Goal: Task Accomplishment & Management: Manage account settings

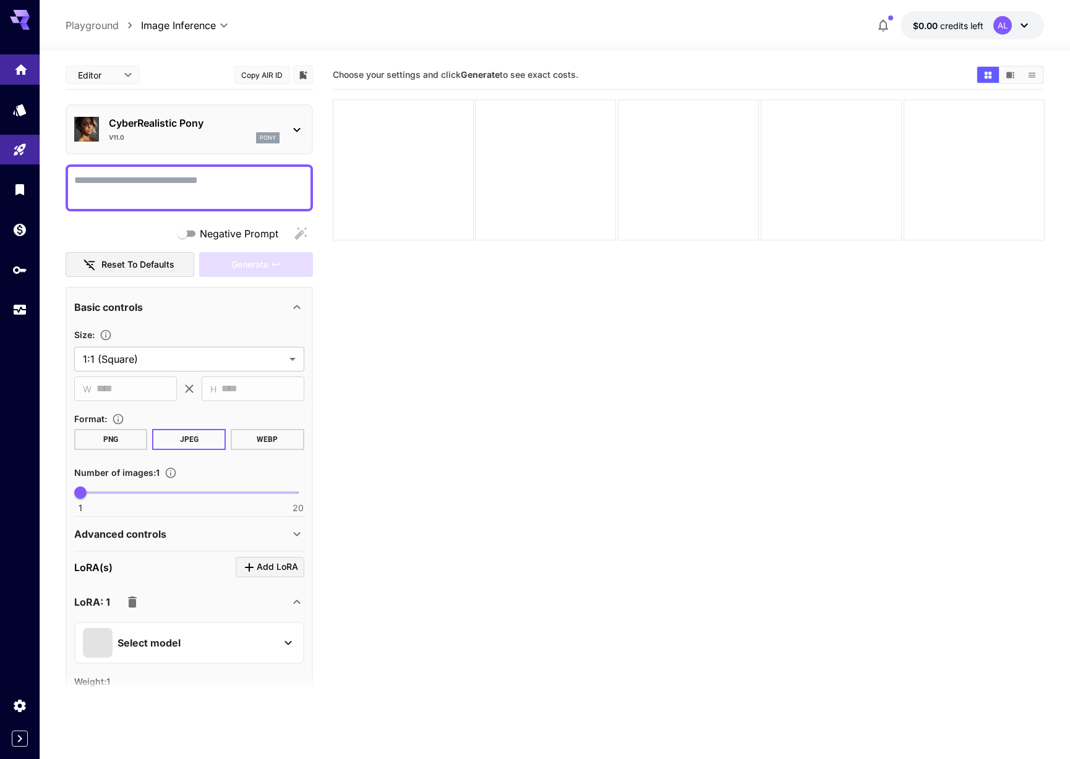
click at [28, 61] on icon "Home" at bounding box center [21, 66] width 15 height 15
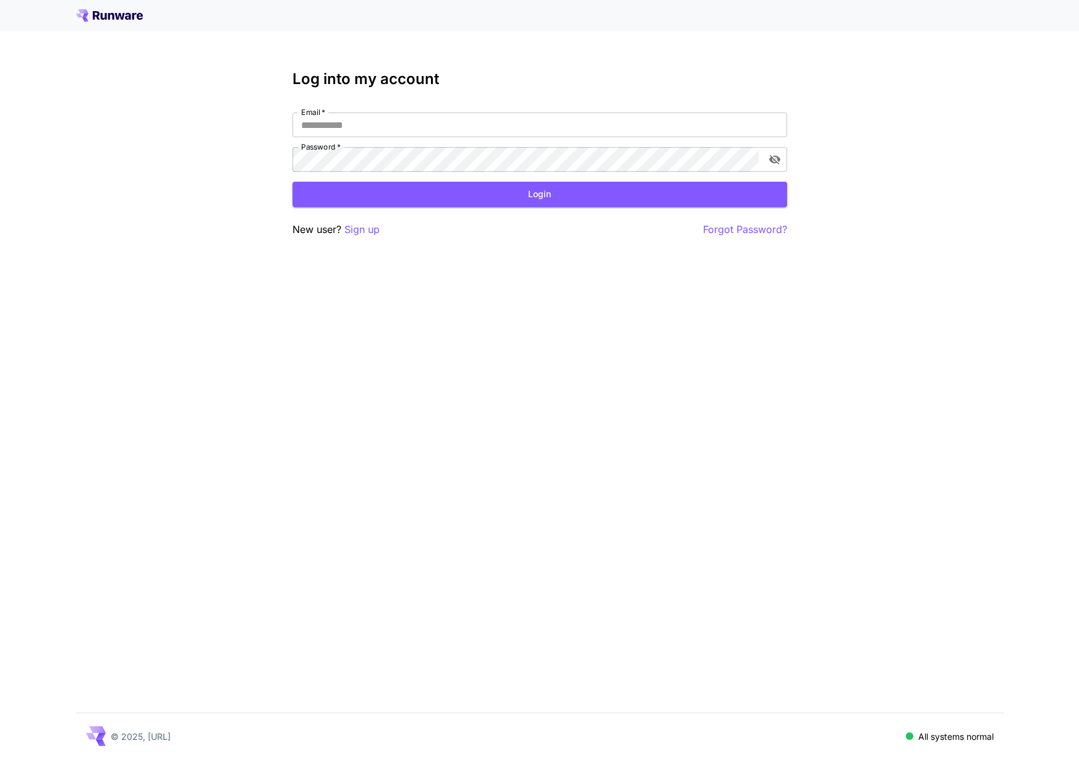
type input "**********"
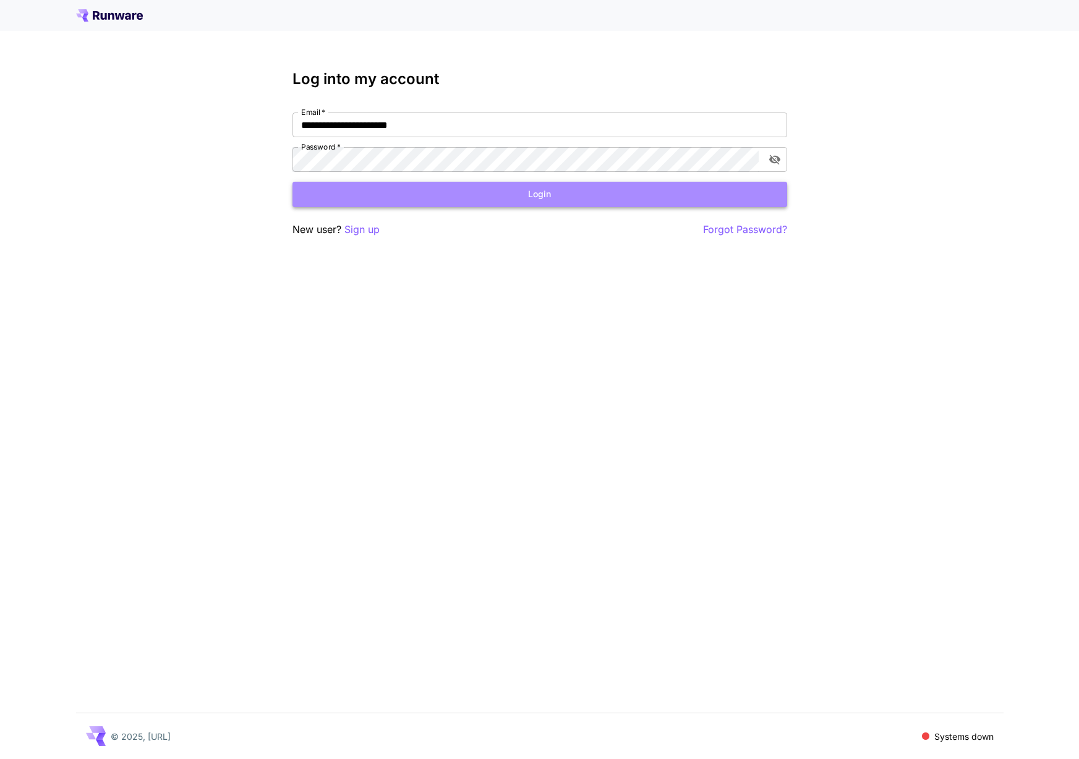
click at [561, 199] on button "Login" at bounding box center [540, 194] width 495 height 25
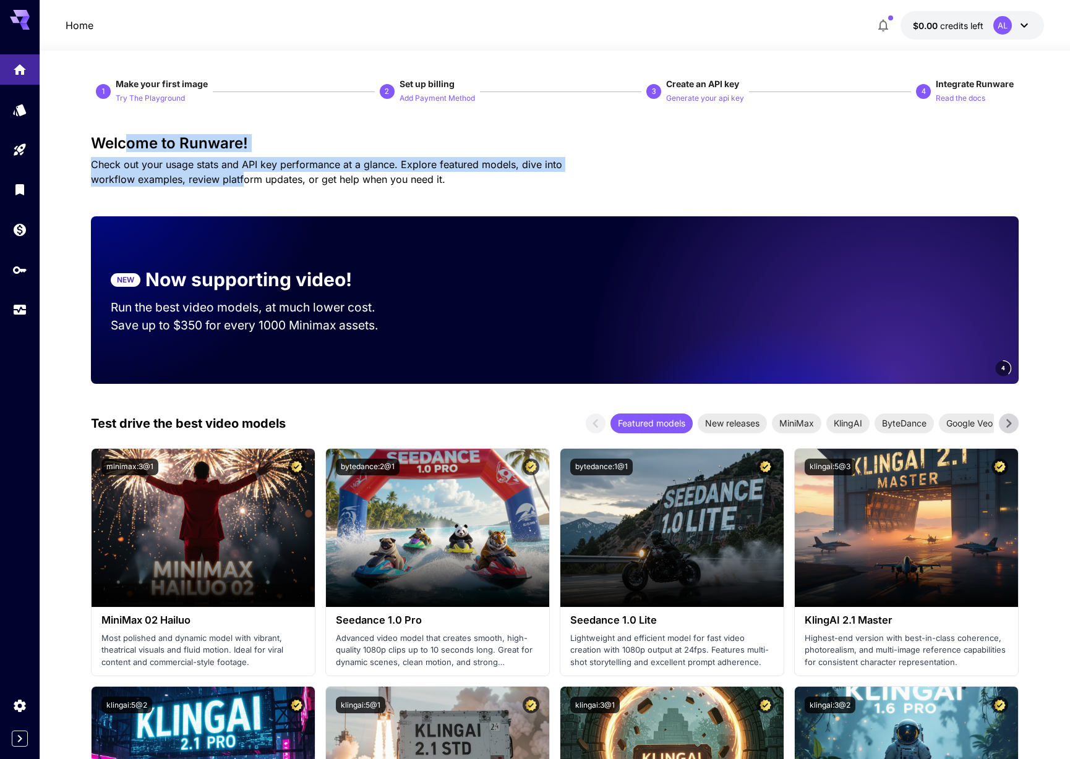
drag, startPoint x: 126, startPoint y: 148, endPoint x: 197, endPoint y: 175, distance: 76.1
click at [197, 175] on div "Welcome to Runware! Check out your usage stats and API key performance at a gla…" at bounding box center [555, 161] width 928 height 52
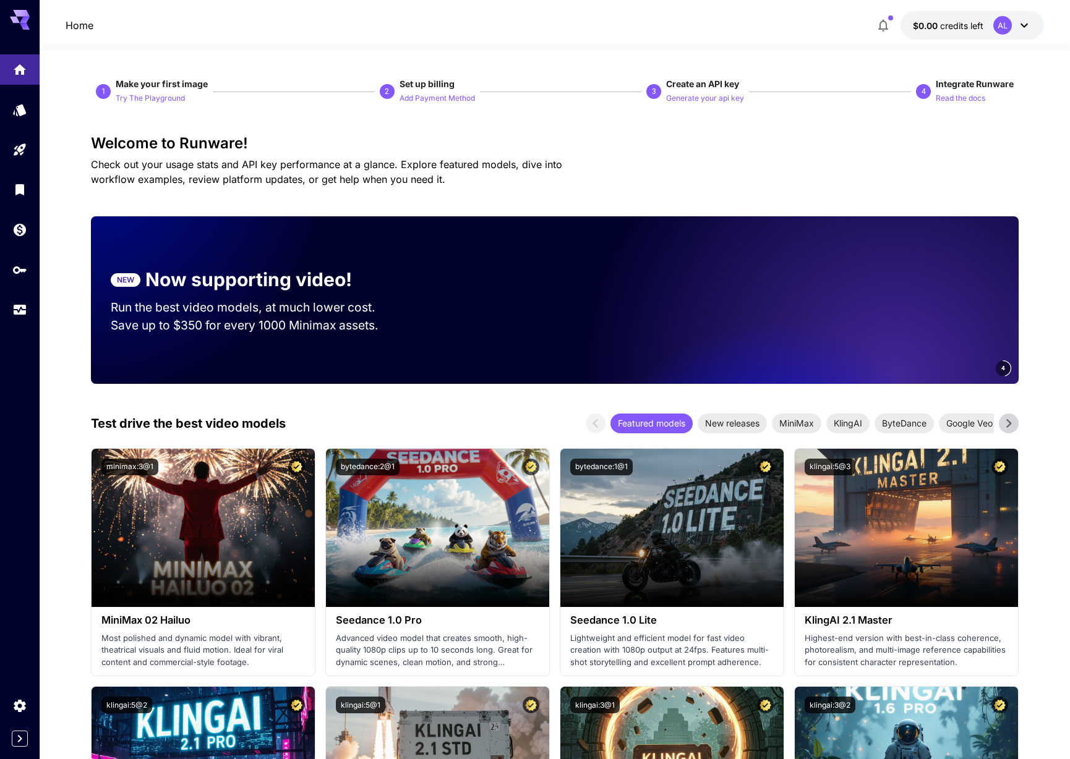
click at [379, 174] on span "Check out your usage stats and API key performance at a glance. Explore feature…" at bounding box center [326, 171] width 471 height 27
click at [22, 113] on icon "Models" at bounding box center [21, 105] width 15 height 15
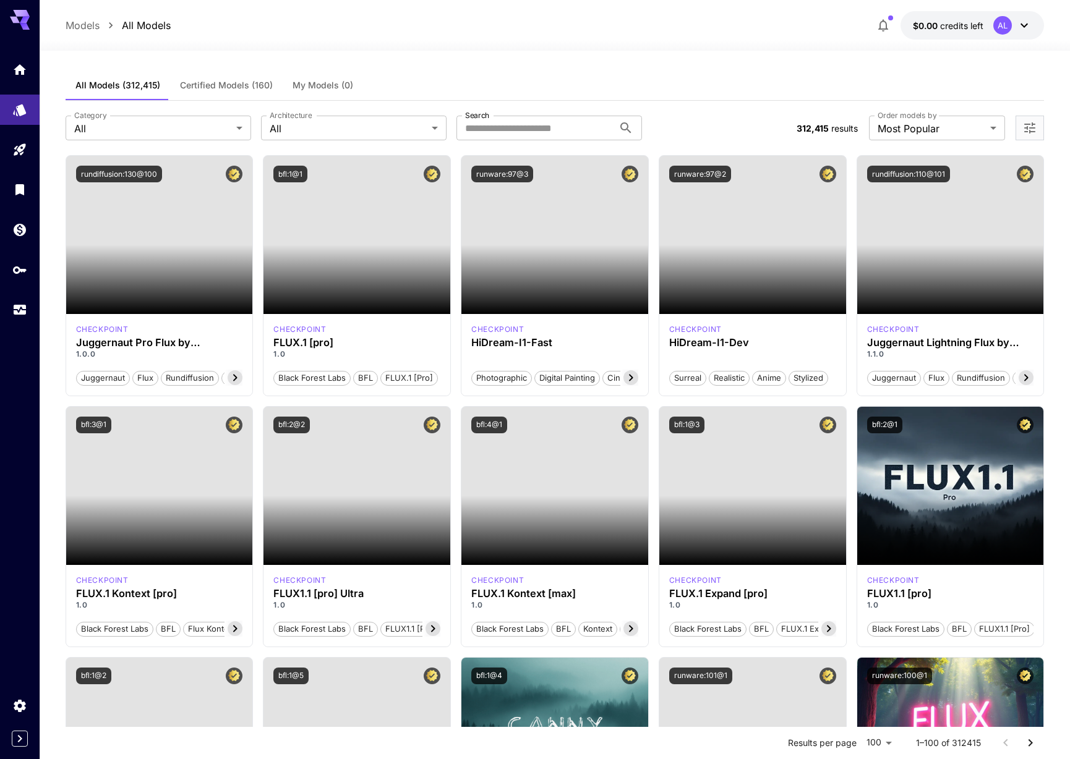
click at [691, 79] on div "All Models (312,415) Certified Models (160) My Models (0)" at bounding box center [555, 85] width 979 height 30
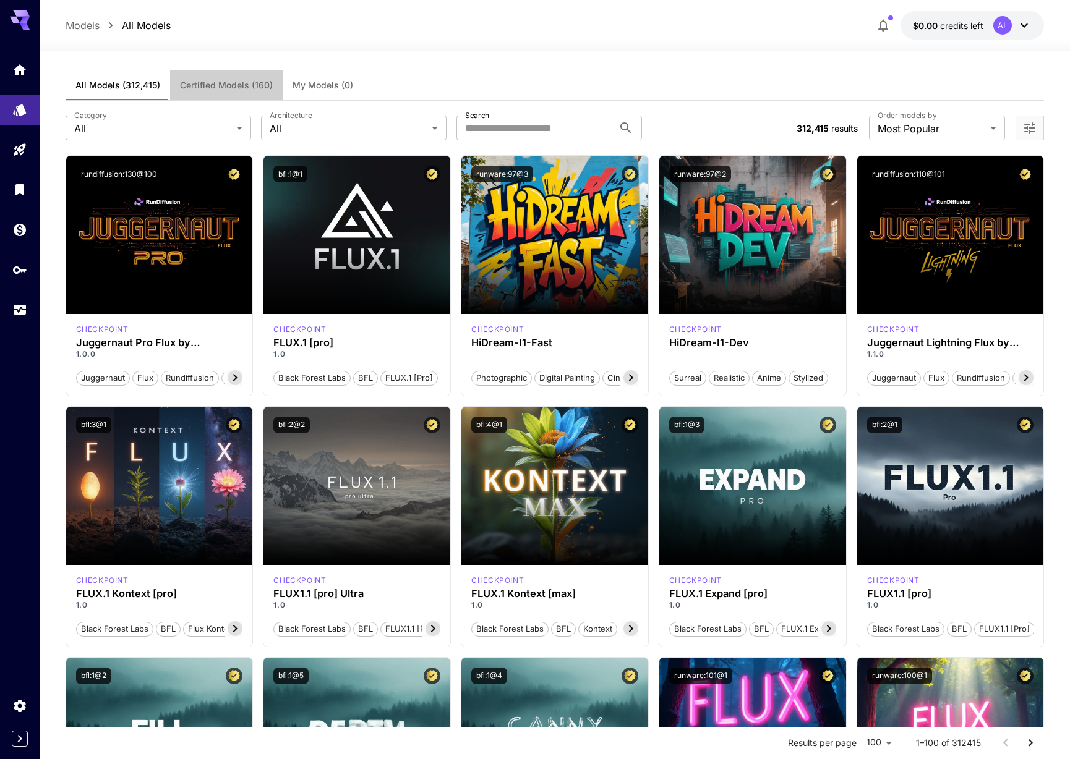
click at [247, 93] on button "Certified Models (160)" at bounding box center [226, 85] width 113 height 30
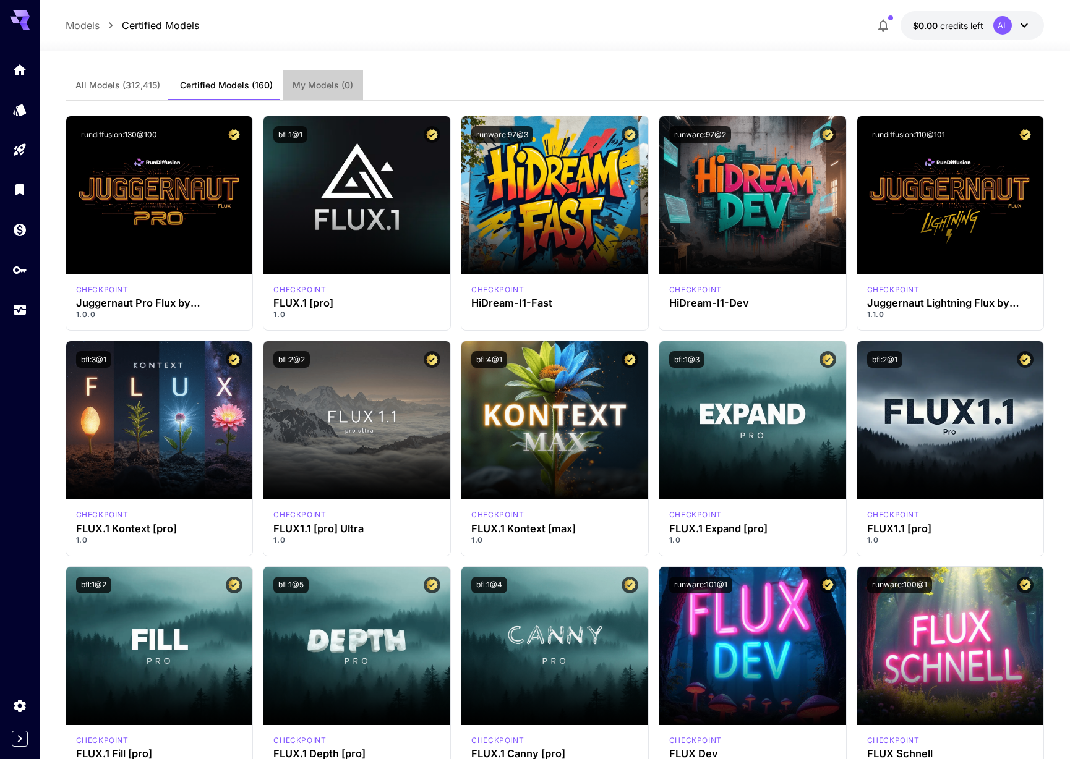
click at [330, 90] on span "My Models (0)" at bounding box center [323, 85] width 61 height 11
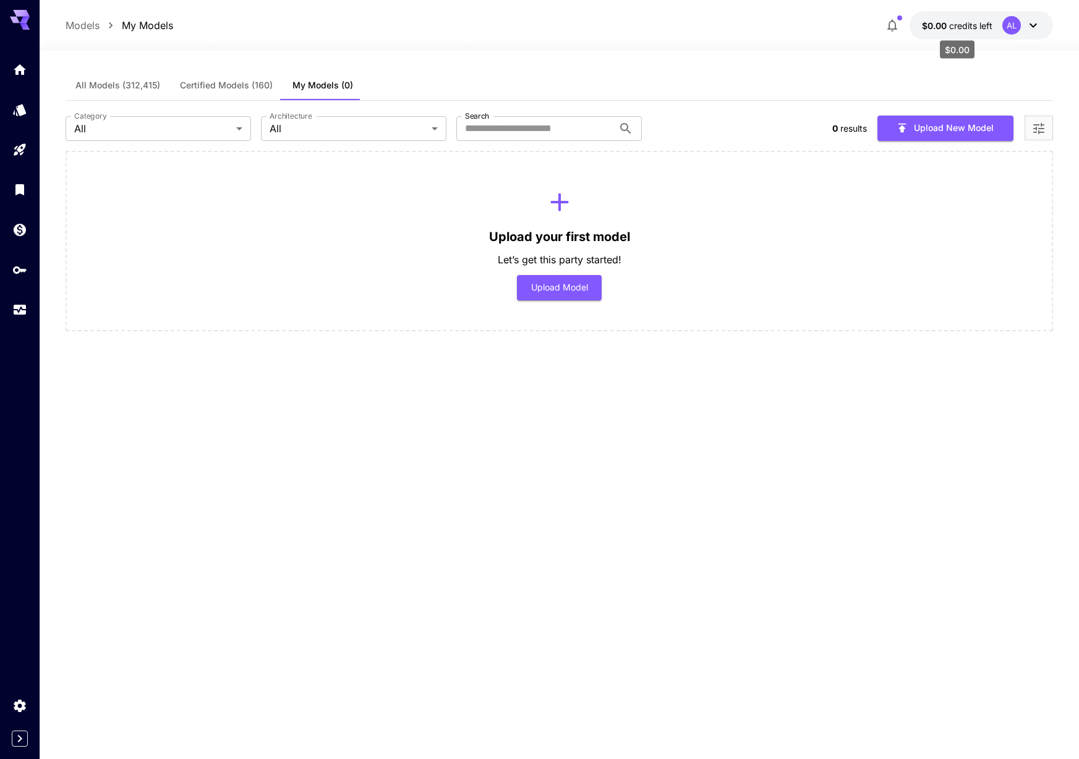
click at [970, 22] on span "credits left" at bounding box center [970, 25] width 43 height 11
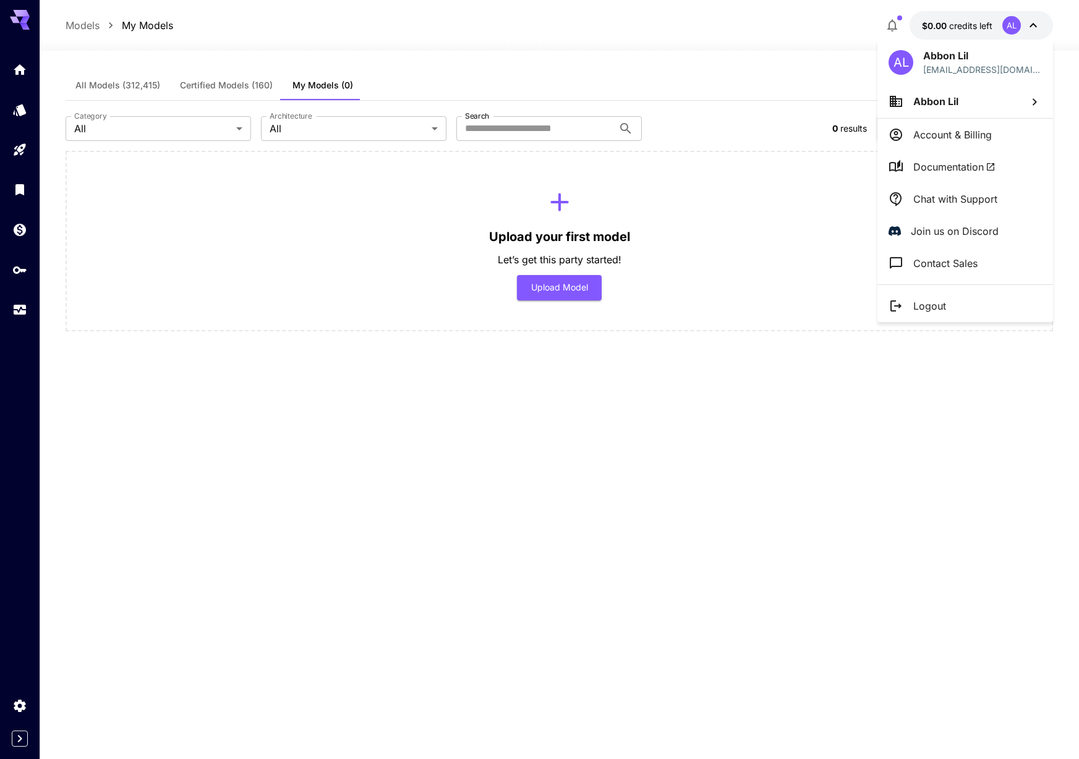
click at [941, 304] on p "Logout" at bounding box center [929, 306] width 33 height 15
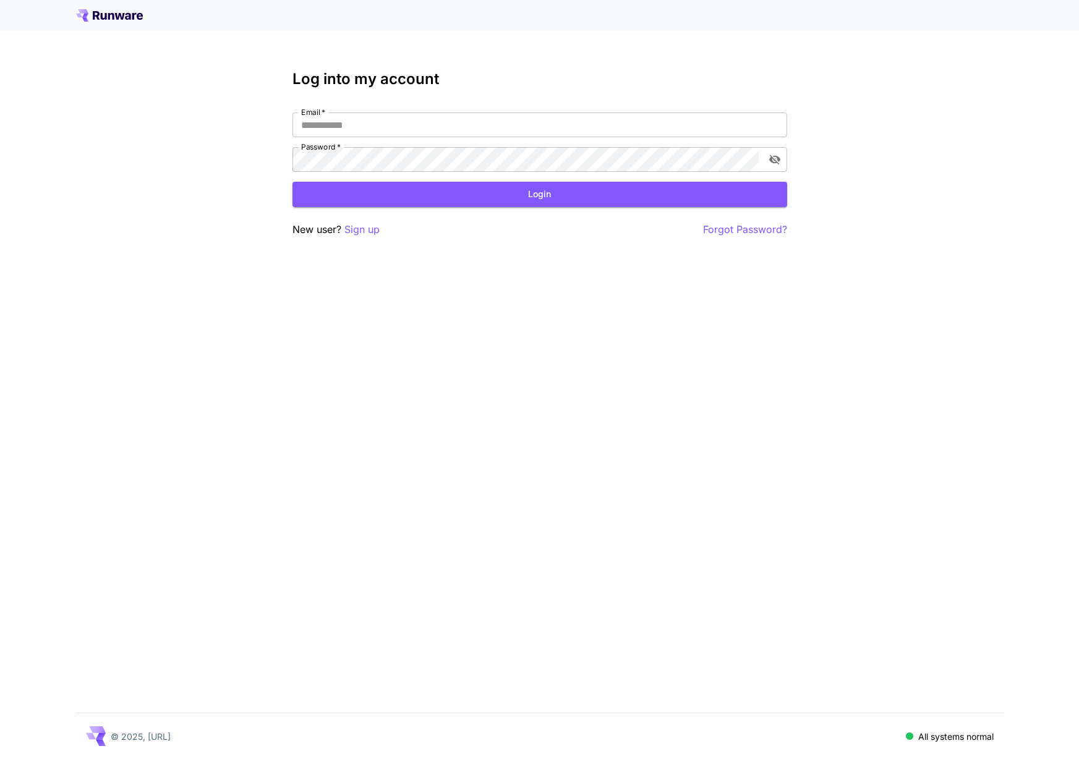
type input "**********"
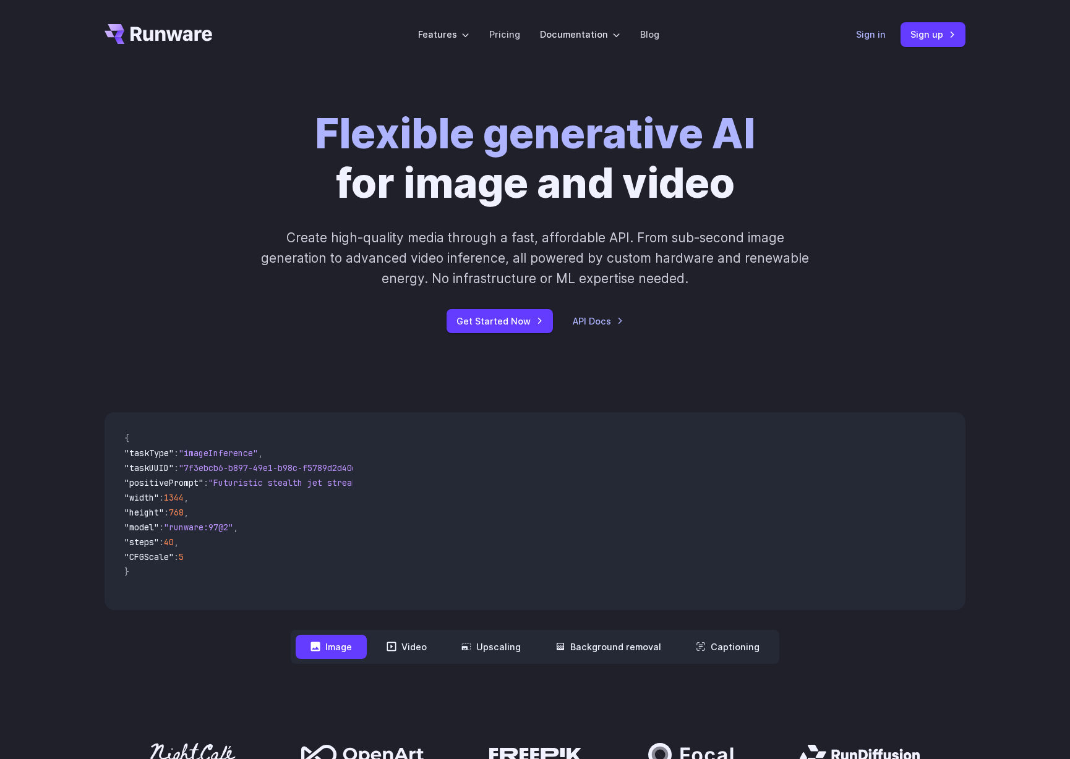
click at [877, 35] on link "Sign in" at bounding box center [871, 34] width 30 height 14
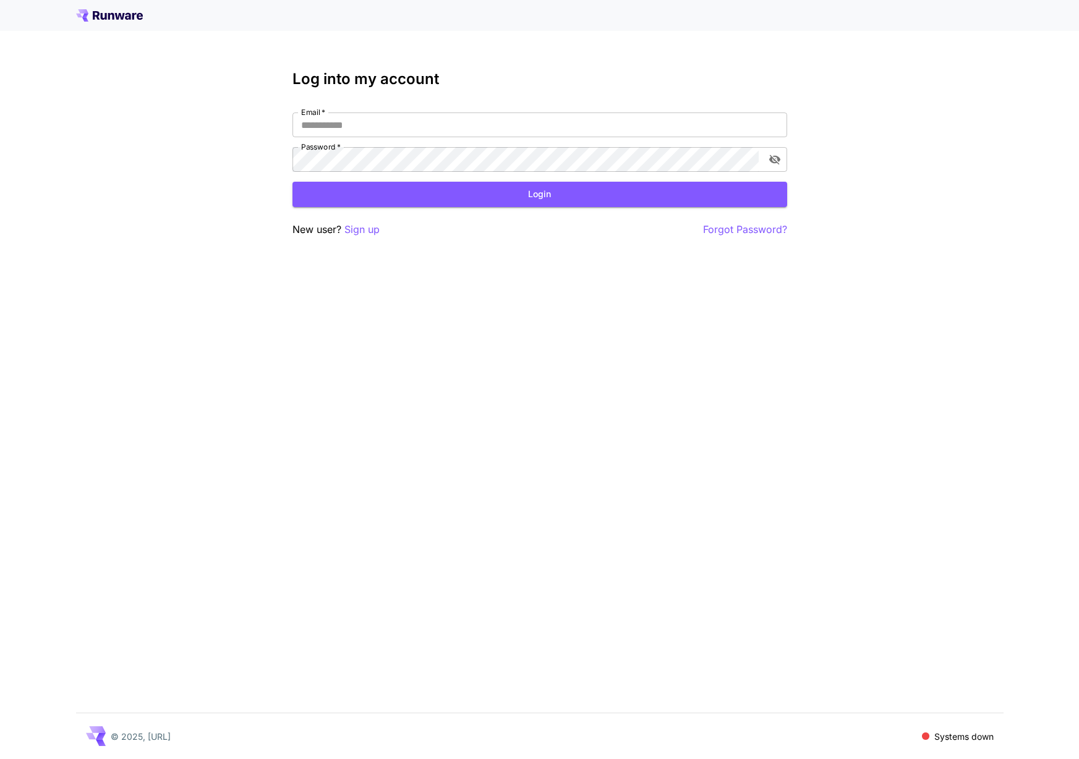
type input "**********"
drag, startPoint x: 903, startPoint y: 729, endPoint x: 970, endPoint y: 743, distance: 67.6
click at [970, 743] on div "© 2025, Runware.ai Systems down" at bounding box center [540, 737] width 928 height 46
click at [985, 704] on div "**********" at bounding box center [539, 379] width 1079 height 759
click at [425, 186] on button "Login" at bounding box center [540, 194] width 495 height 25
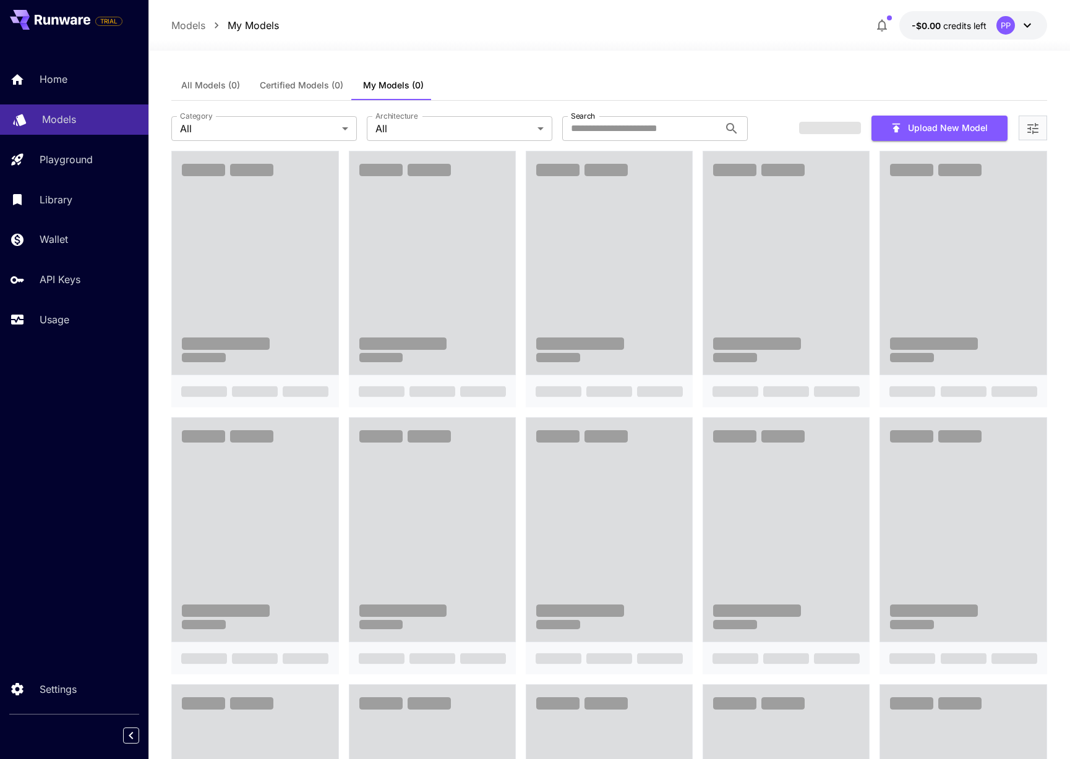
click at [55, 126] on p "Models" at bounding box center [59, 119] width 34 height 15
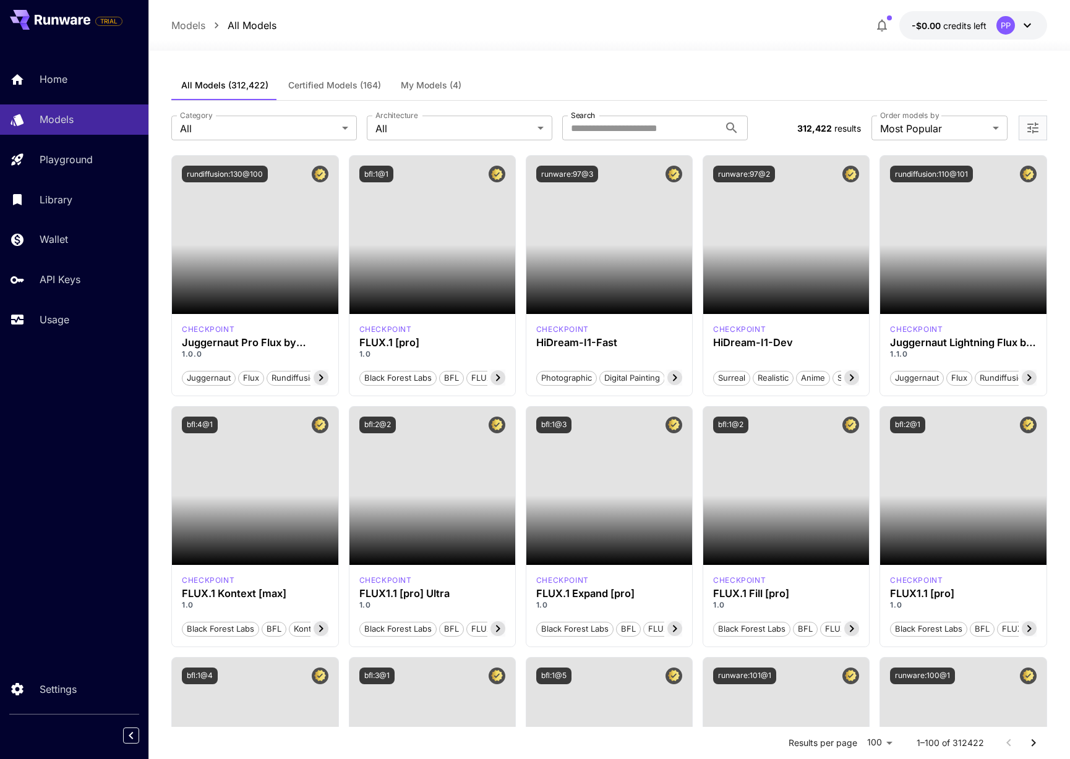
click at [423, 93] on button "My Models (4)" at bounding box center [431, 85] width 80 height 30
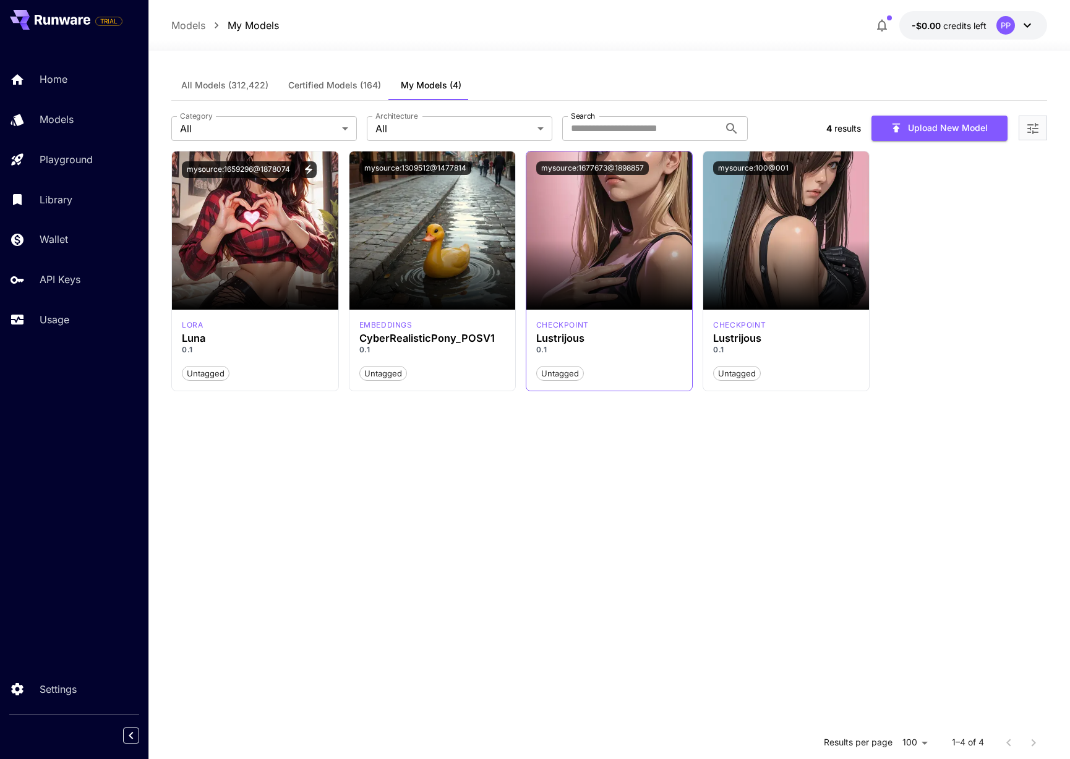
click at [632, 361] on div "Untagged" at bounding box center [609, 369] width 146 height 26
click at [563, 372] on span "Untagged" at bounding box center [560, 374] width 46 height 12
click at [1036, 127] on icon "Open more filters" at bounding box center [1032, 128] width 15 height 15
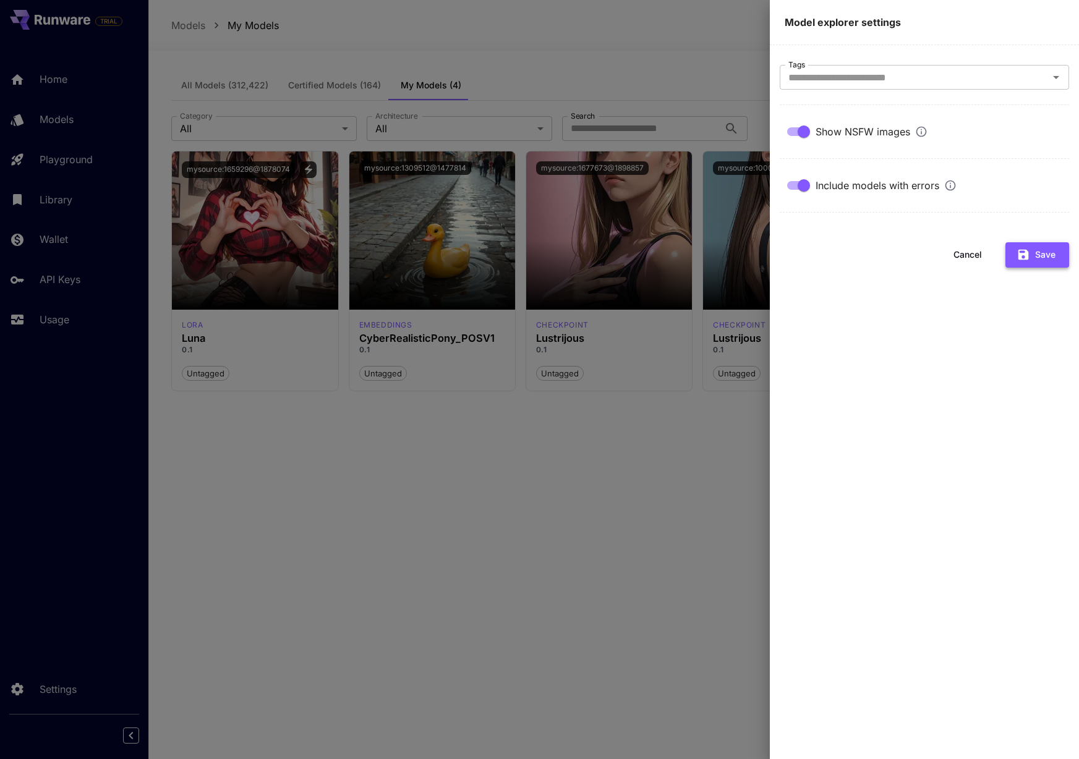
click at [1031, 262] on button "Save" at bounding box center [1038, 254] width 64 height 25
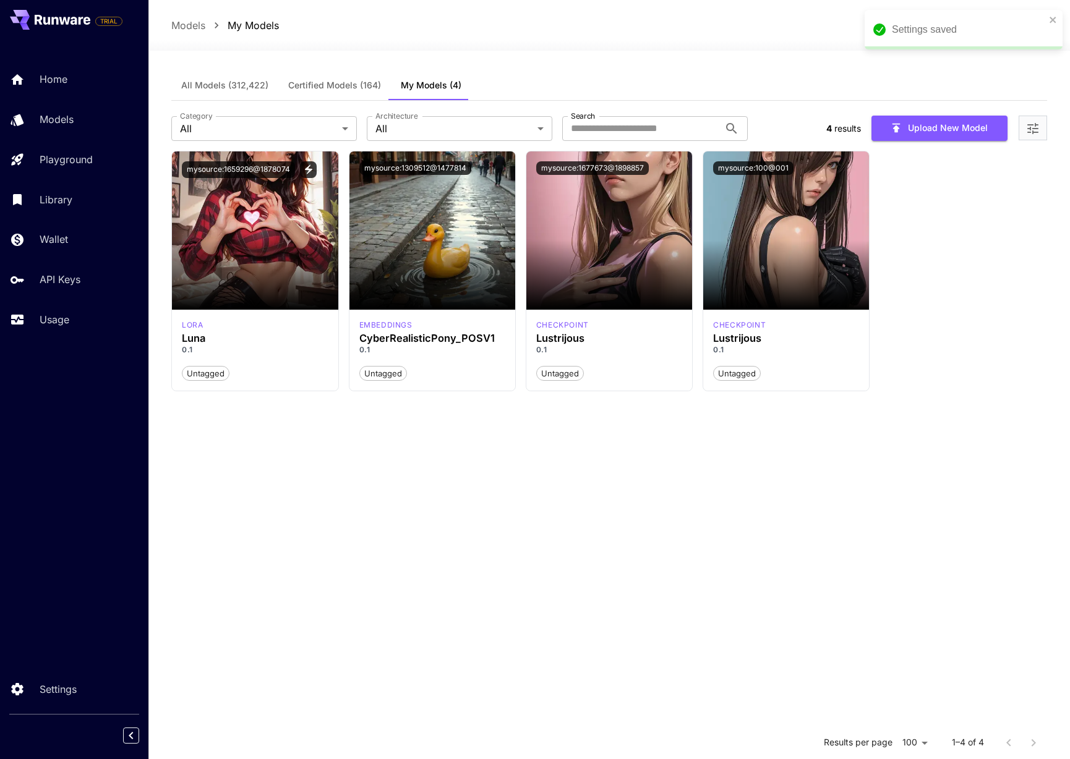
click at [231, 78] on button "All Models (312,422)" at bounding box center [224, 85] width 107 height 30
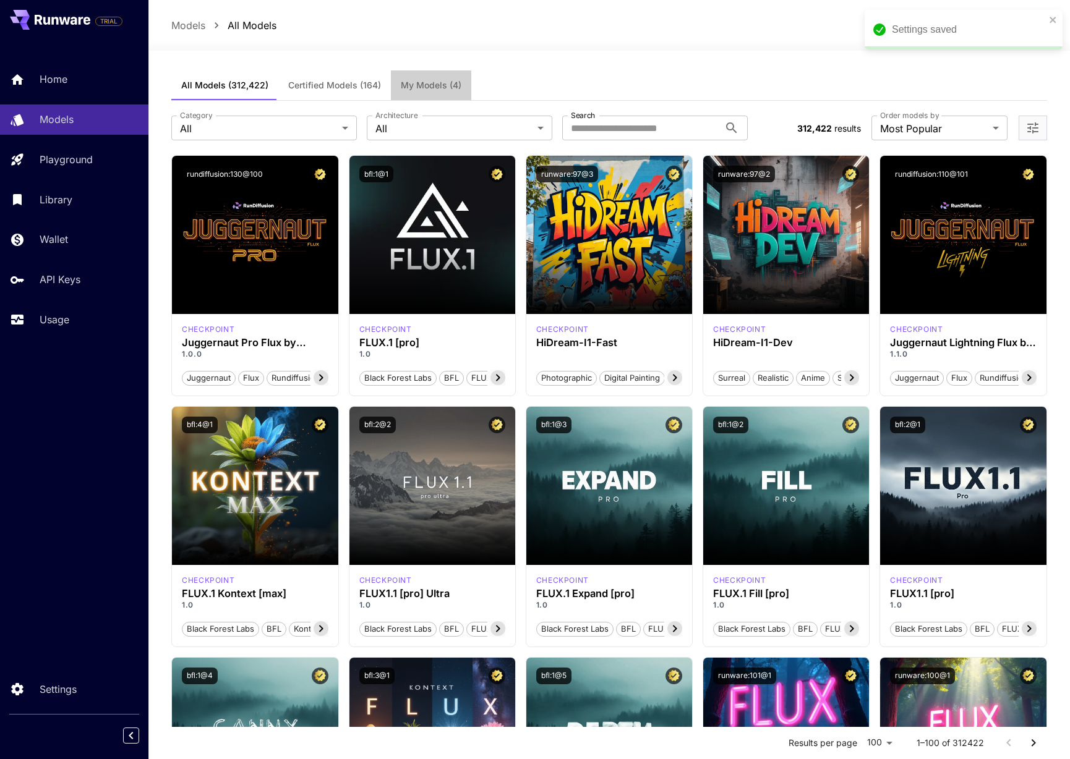
click at [431, 94] on button "My Models (4)" at bounding box center [431, 85] width 80 height 30
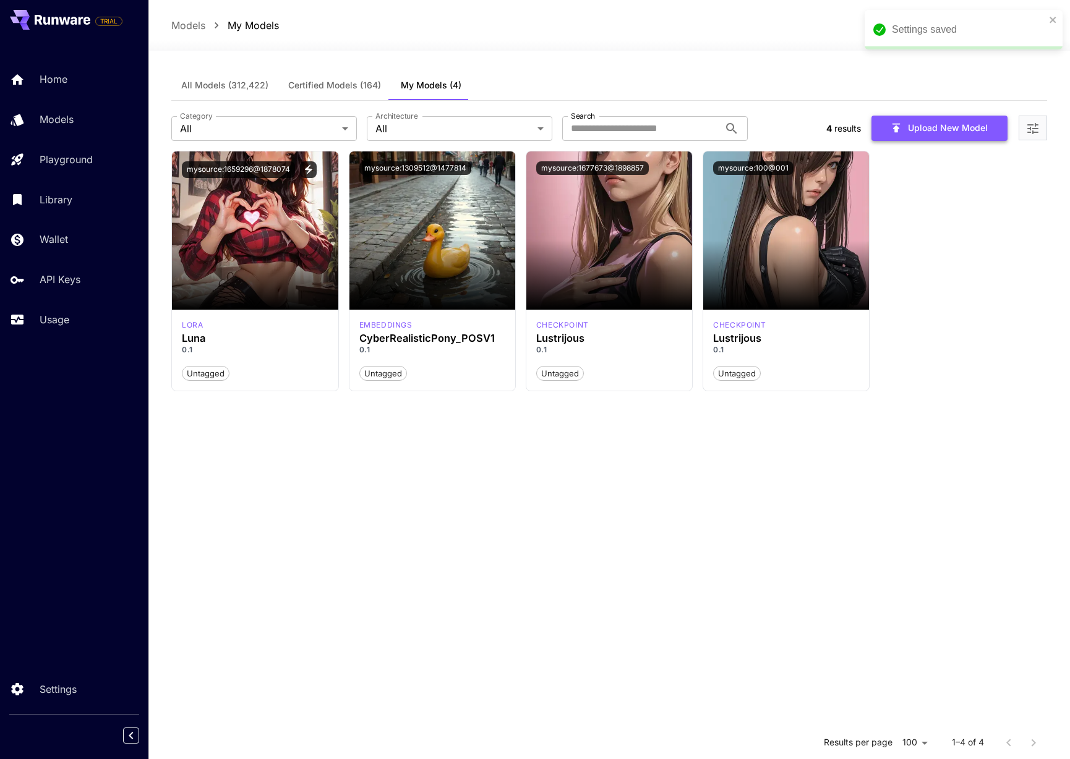
click at [931, 124] on button "Upload New Model" at bounding box center [939, 128] width 136 height 25
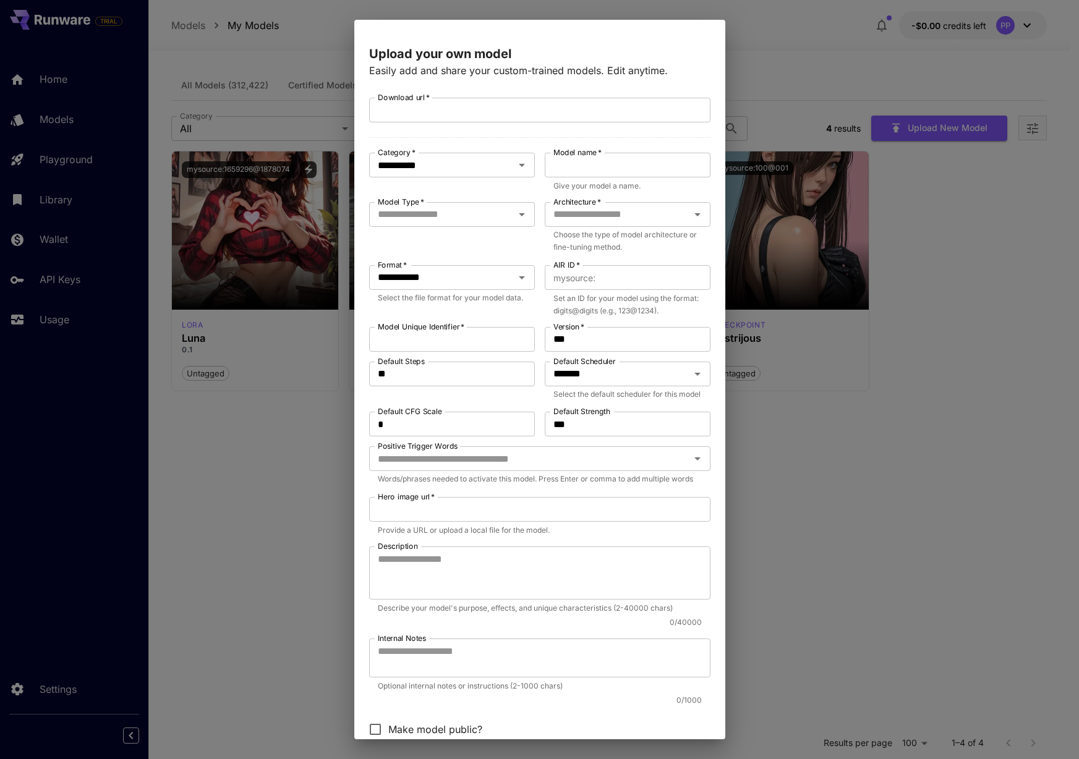
click at [604, 228] on div "Architecture   * Architecture   * Choose the type of model architecture or fine…" at bounding box center [628, 228] width 166 height 53
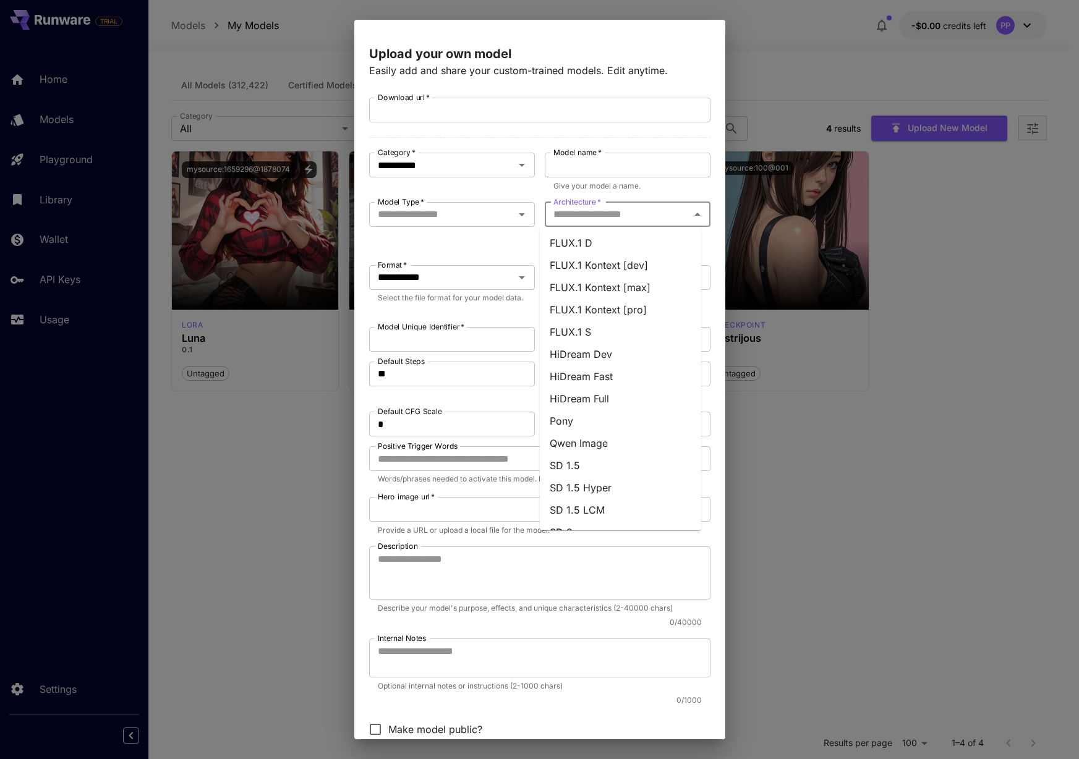
click at [615, 212] on input "Architecture   *" at bounding box center [618, 214] width 138 height 17
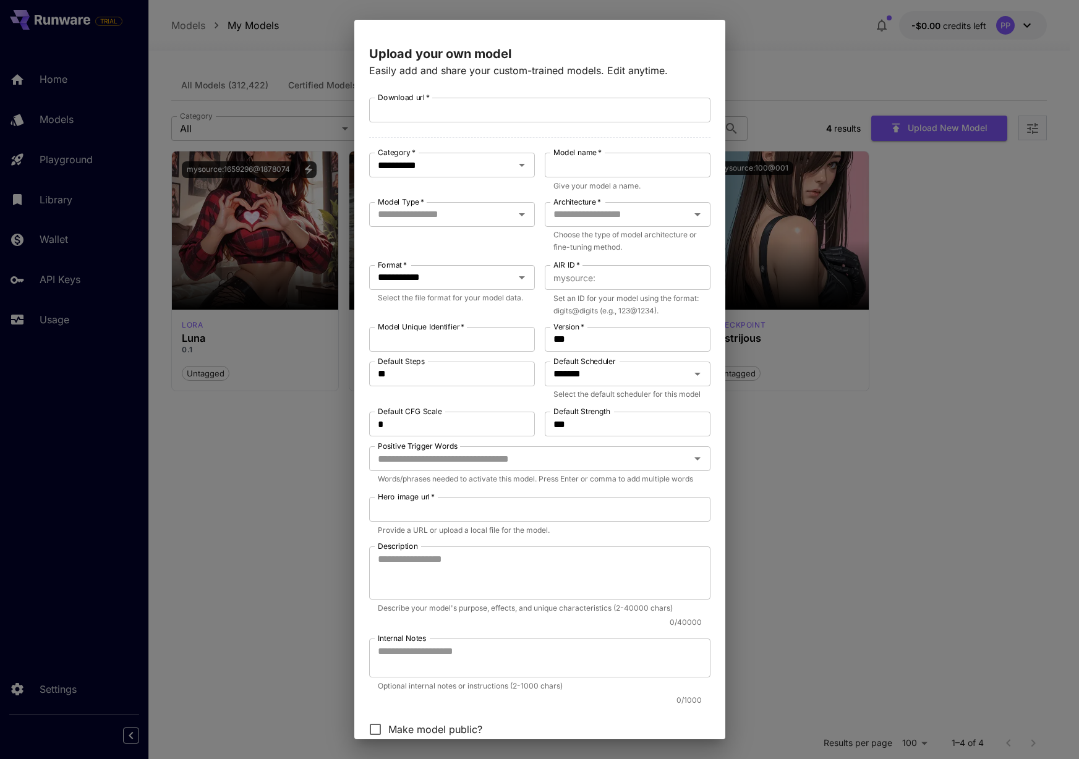
click at [925, 374] on div "**********" at bounding box center [539, 379] width 1079 height 759
click at [927, 373] on div "**********" at bounding box center [539, 379] width 1079 height 759
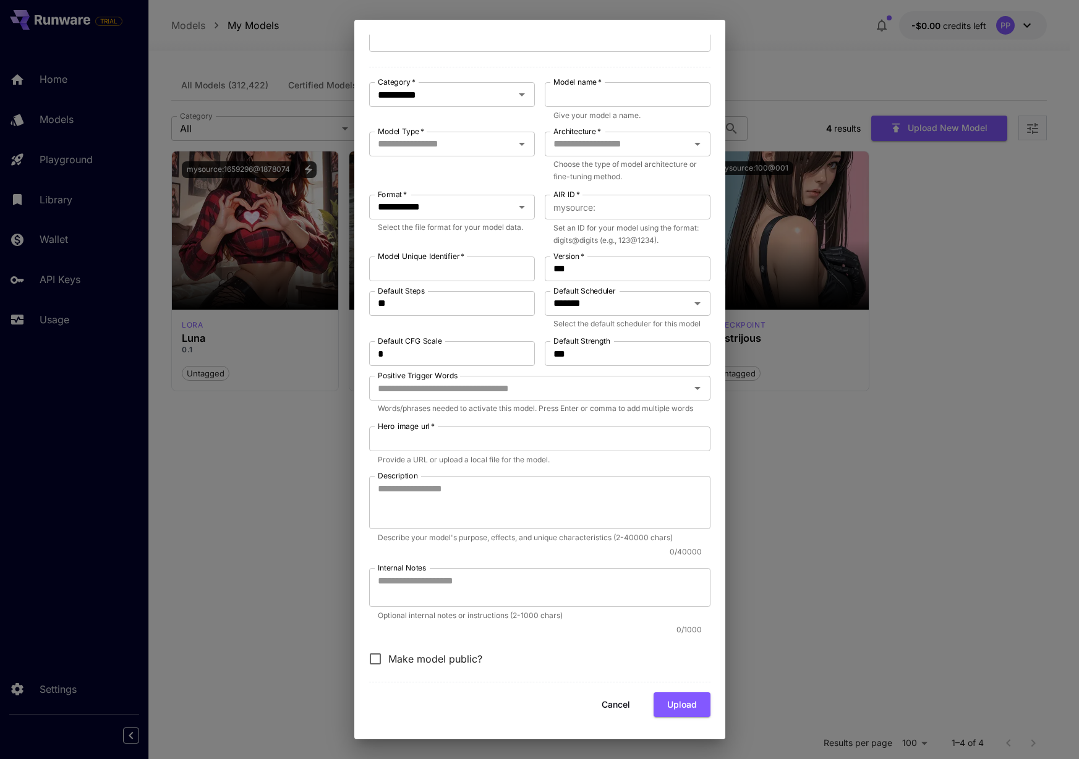
click at [595, 699] on button "Cancel" at bounding box center [616, 705] width 56 height 25
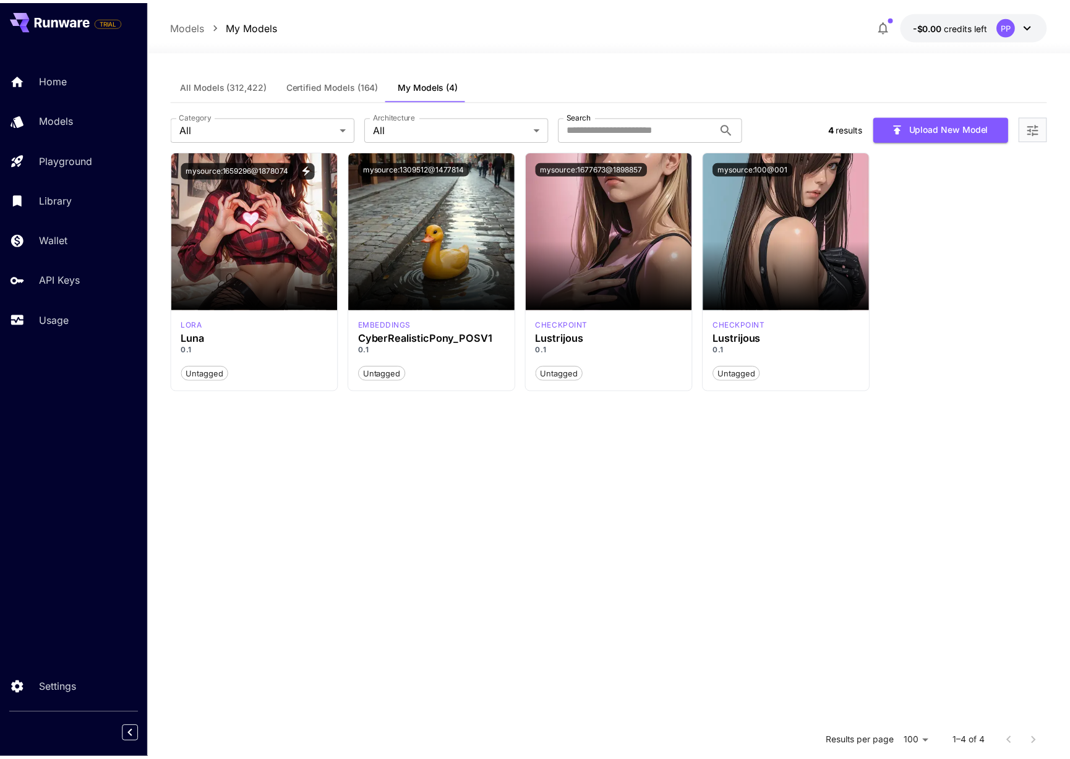
scroll to position [220, 0]
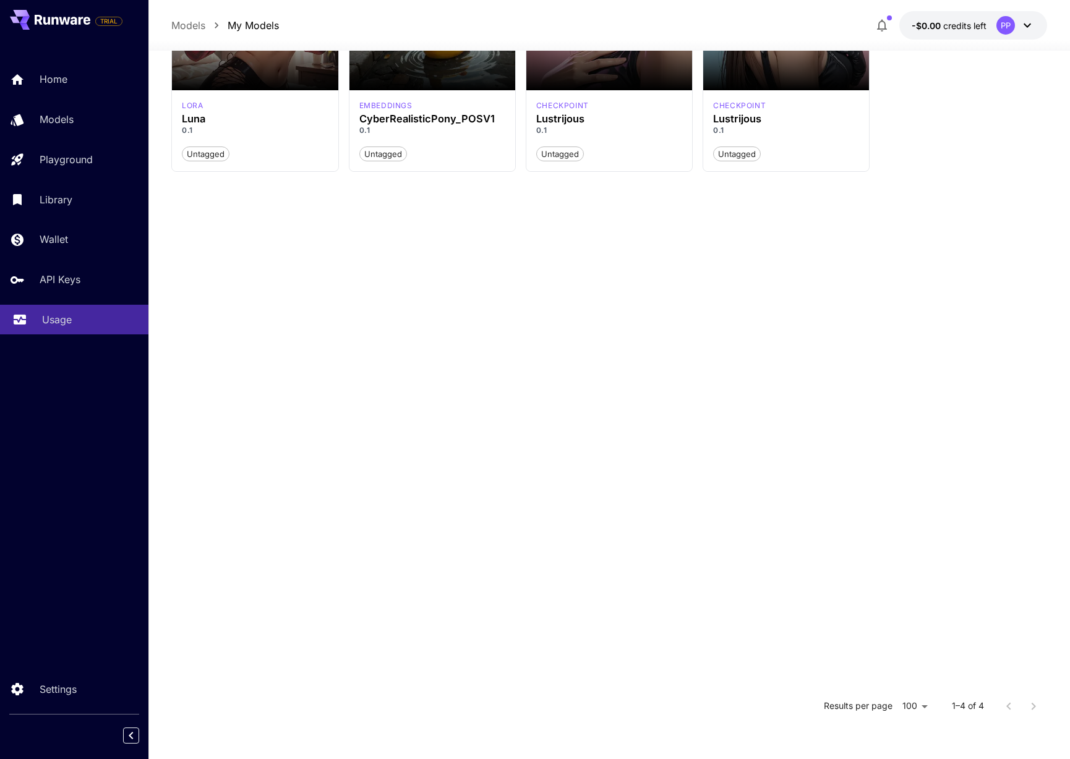
click at [78, 312] on link "Usage" at bounding box center [74, 320] width 148 height 30
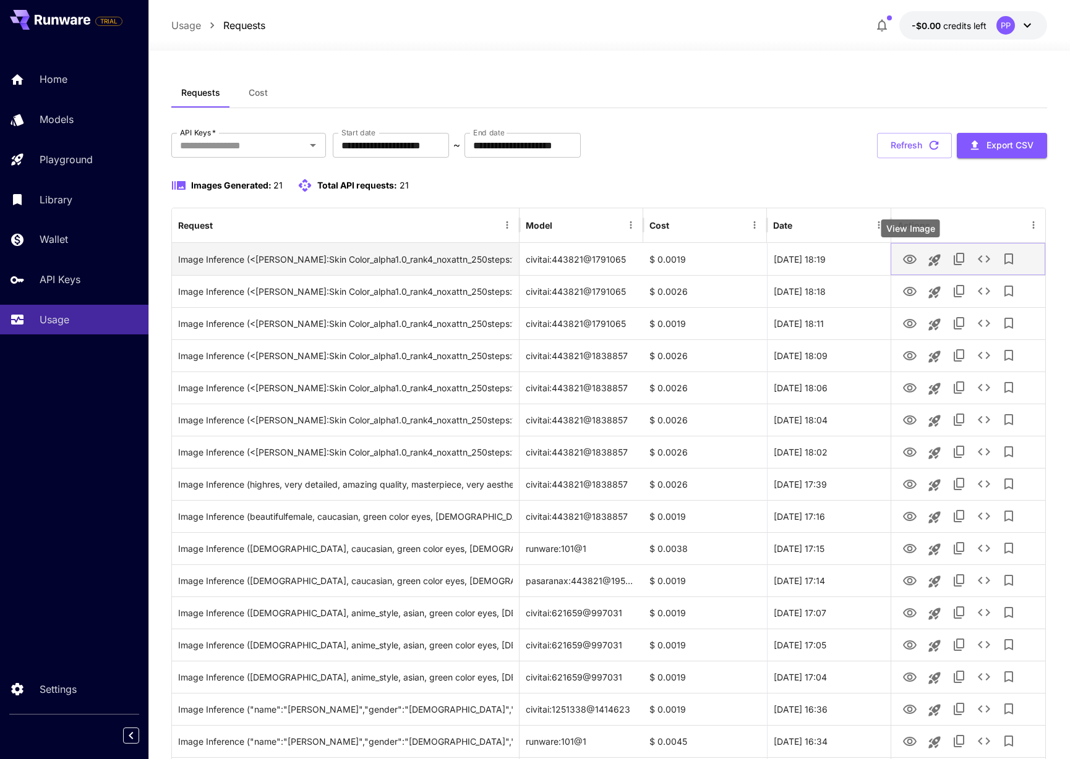
click at [909, 258] on icon "View Image" at bounding box center [909, 259] width 15 height 15
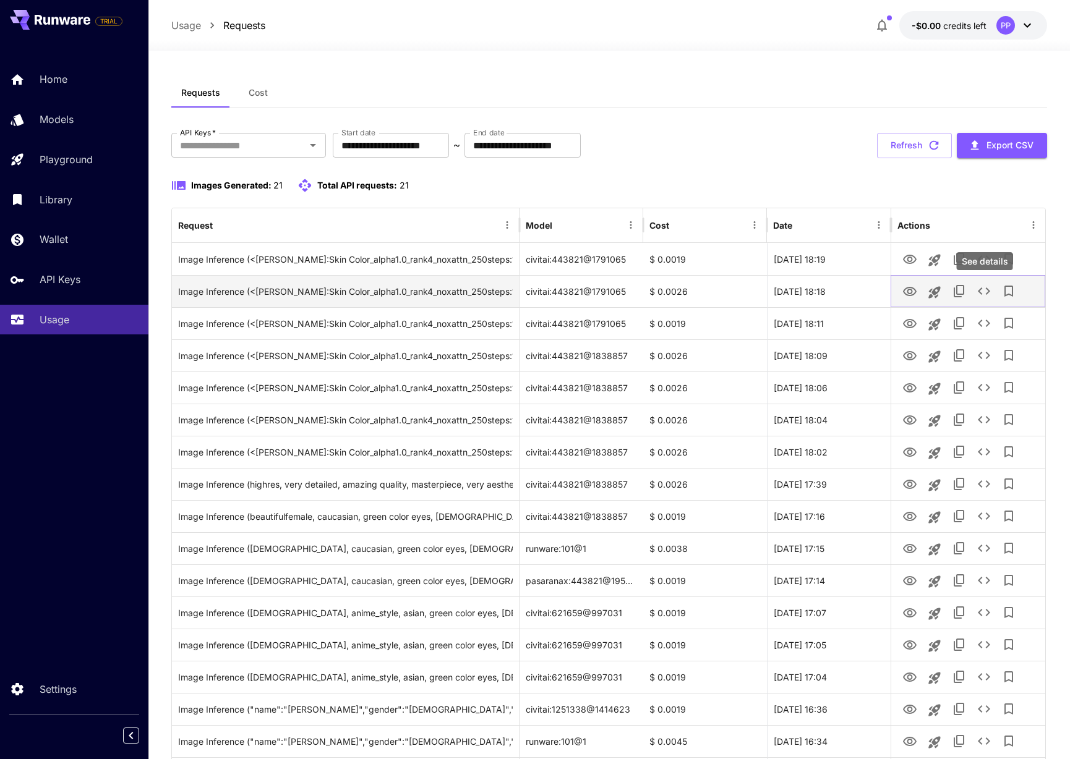
click at [992, 293] on button "See details" at bounding box center [984, 291] width 25 height 25
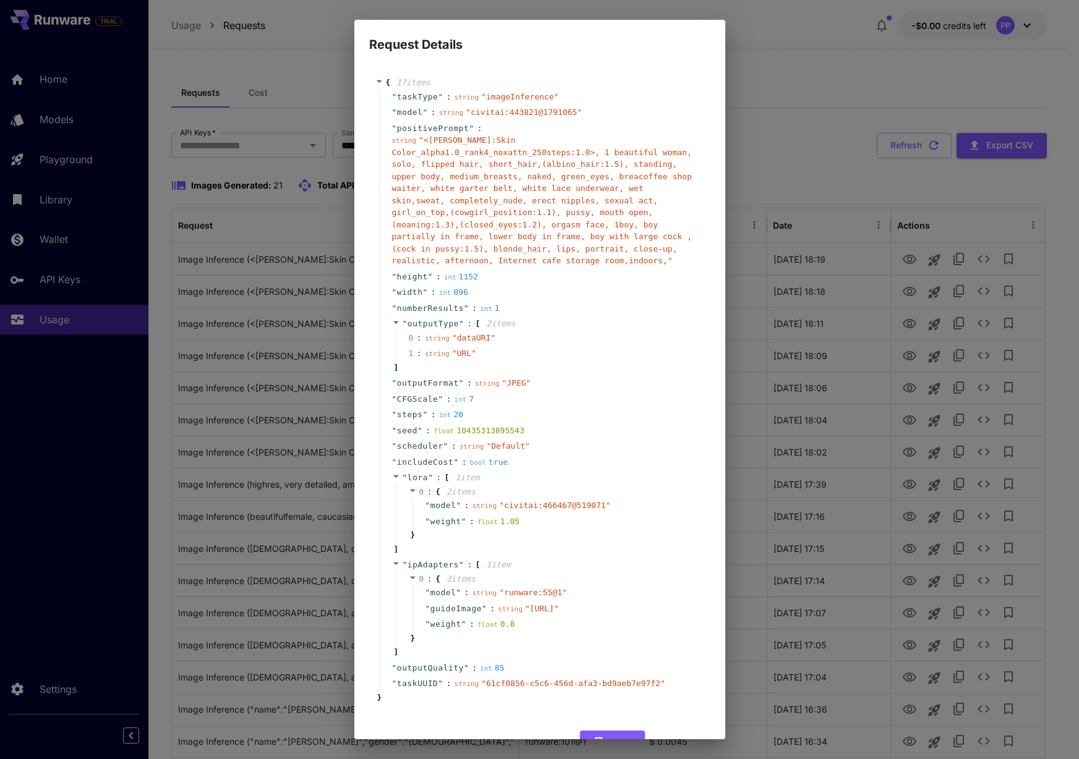
click at [889, 200] on div "Request Details { 17 item s " taskType " : string " imageInference " " model " …" at bounding box center [539, 379] width 1079 height 759
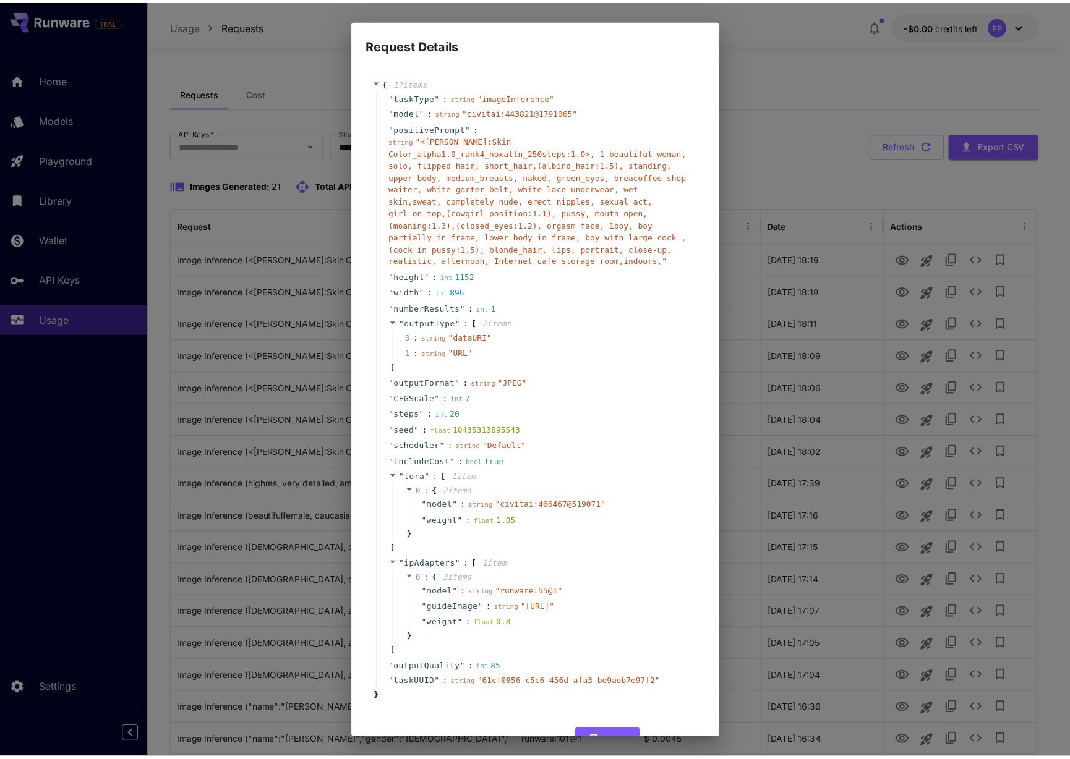
scroll to position [62, 0]
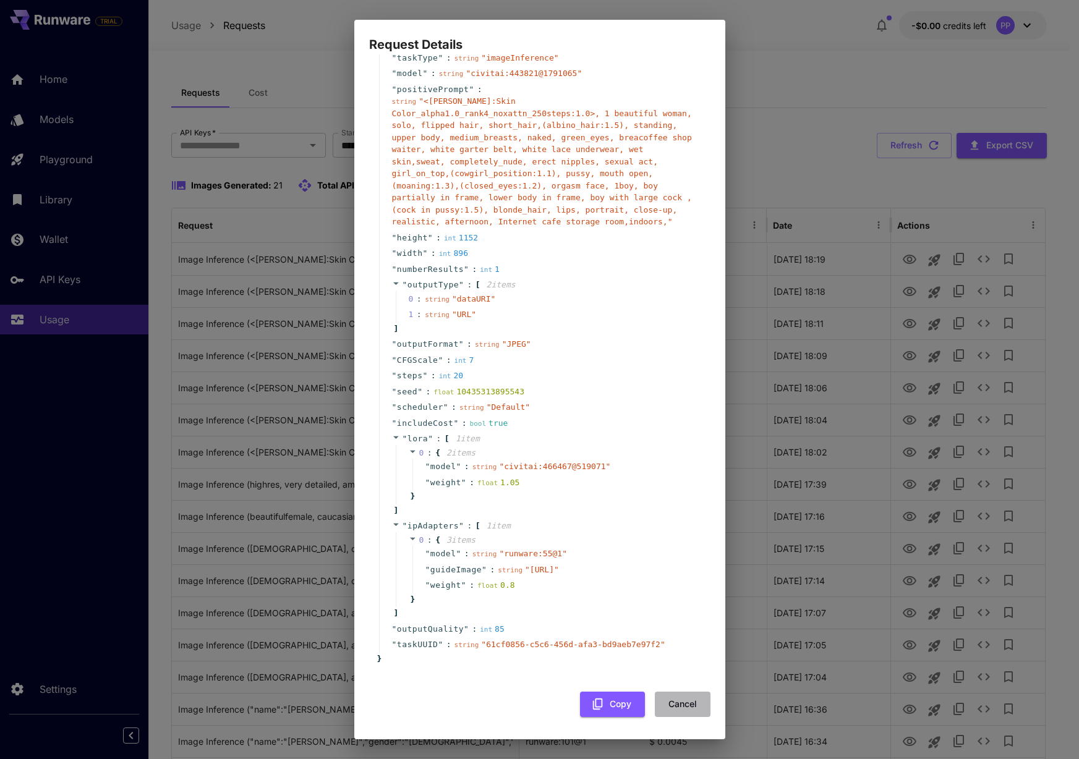
click at [655, 708] on button "Cancel" at bounding box center [683, 704] width 56 height 25
